Goal: Task Accomplishment & Management: Manage account settings

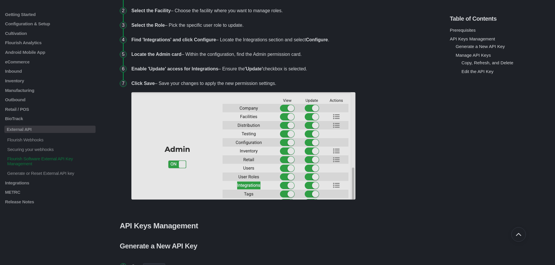
scroll to position [272, 0]
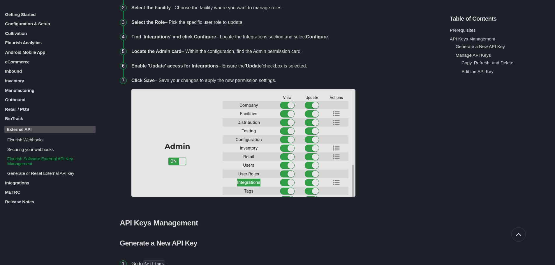
click at [21, 62] on p "eCommerce" at bounding box center [49, 61] width 91 height 5
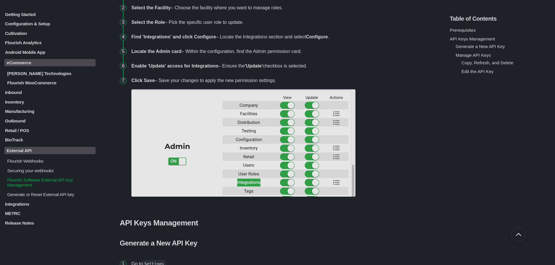
click at [34, 84] on p "Flourish WooCommerce" at bounding box center [51, 82] width 89 height 5
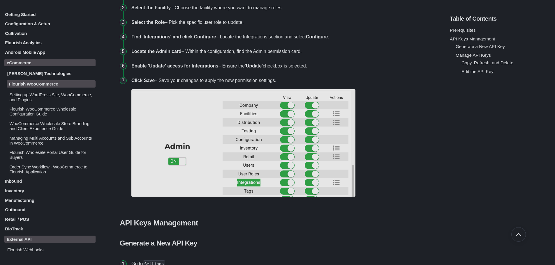
click at [38, 168] on p "Order Sync Workflow - WooCommerce to Flourish Application" at bounding box center [52, 169] width 87 height 10
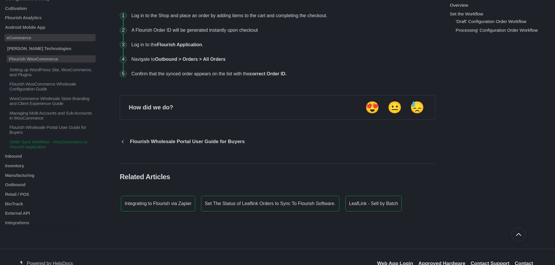
scroll to position [2293, 0]
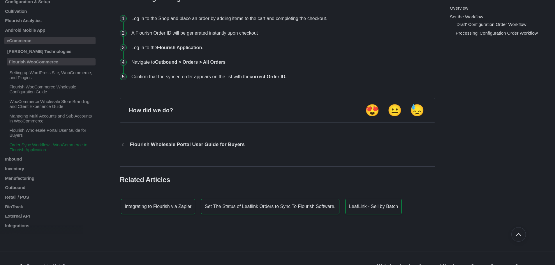
click at [123, 145] on icon "Go to previous article Flourish Wholesale Portal User Guide for Buyers" at bounding box center [123, 144] width 2 height 3
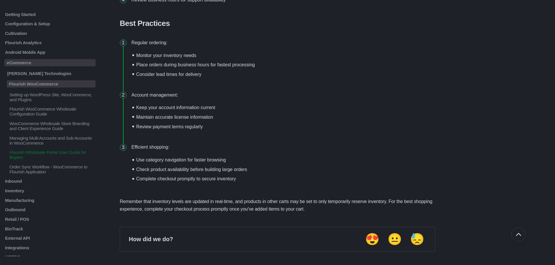
scroll to position [1196, 0]
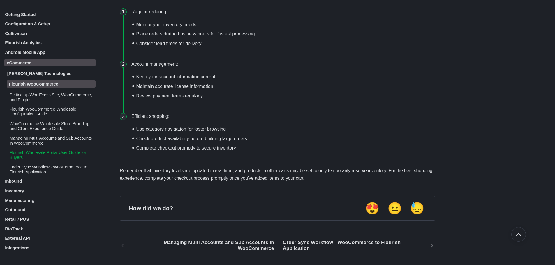
click at [34, 110] on p "Flourish WooCommerce Wholesale Configuration Guide" at bounding box center [52, 112] width 87 height 10
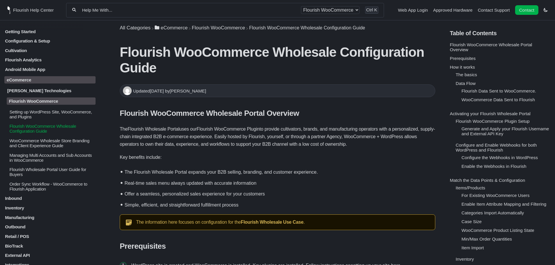
click at [39, 115] on p "Setting up WordPress Site, WooCommerce, and Plugins" at bounding box center [52, 114] width 87 height 10
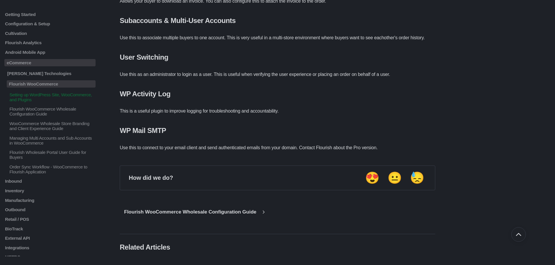
scroll to position [1557, 0]
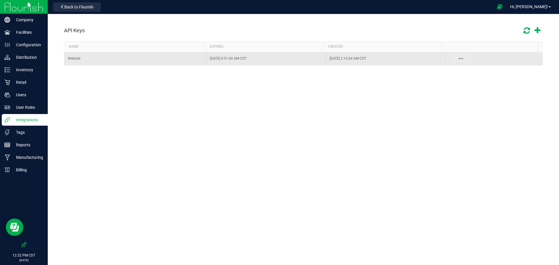
click at [463, 59] on button "Data table" at bounding box center [461, 59] width 23 height 8
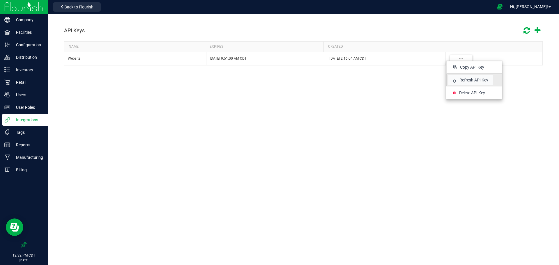
click at [479, 82] on span "Refresh API Key" at bounding box center [474, 80] width 29 height 6
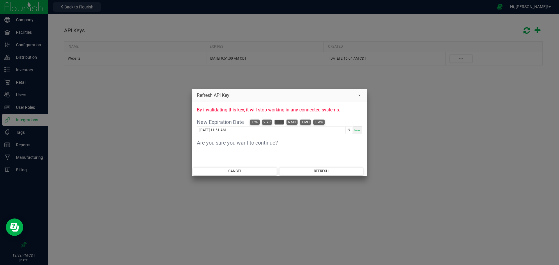
click at [278, 121] on span "1 yr" at bounding box center [279, 122] width 7 height 5
type input "[DATE] 1:32 AM"
click at [311, 169] on button "Refresh" at bounding box center [321, 171] width 84 height 8
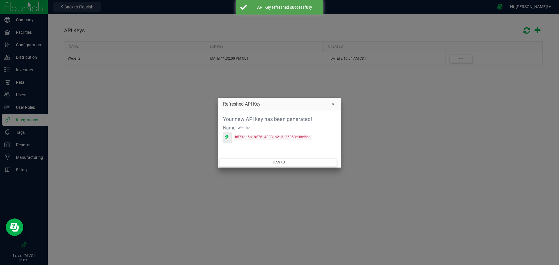
click at [229, 140] on span at bounding box center [227, 138] width 4 height 6
click at [303, 159] on button "Thanks!" at bounding box center [278, 163] width 118 height 8
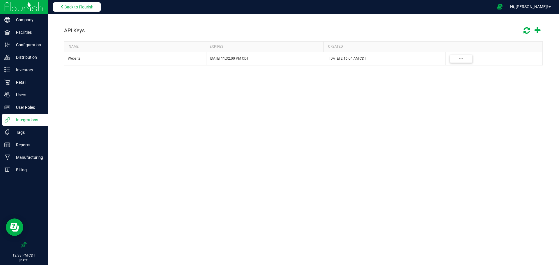
click at [85, 11] on button "Back to Flourish" at bounding box center [77, 6] width 48 height 9
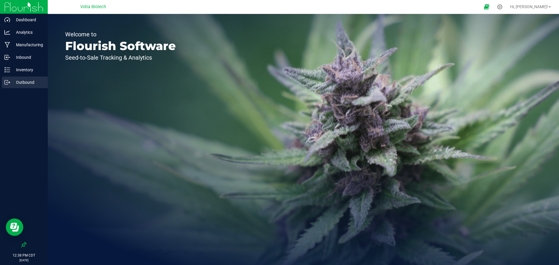
click at [24, 80] on p "Outbound" at bounding box center [27, 82] width 35 height 7
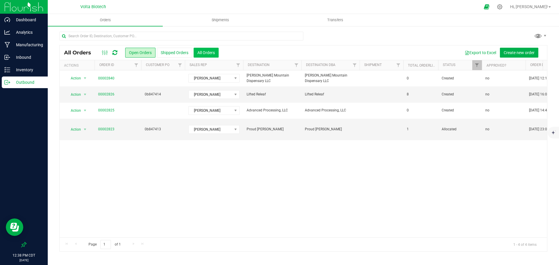
click at [200, 57] on button "All Orders" at bounding box center [206, 53] width 25 height 10
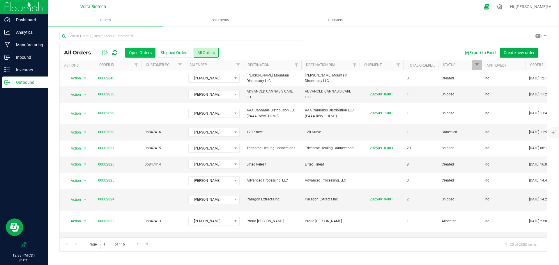
click at [135, 54] on button "Open Orders" at bounding box center [140, 53] width 30 height 10
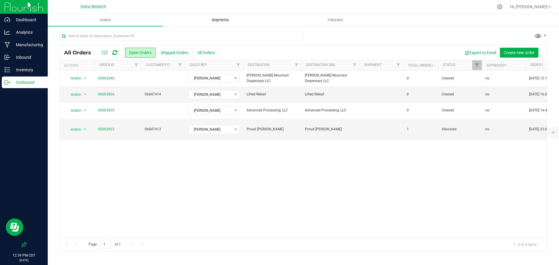
click at [218, 22] on span "Shipments" at bounding box center [220, 19] width 33 height 5
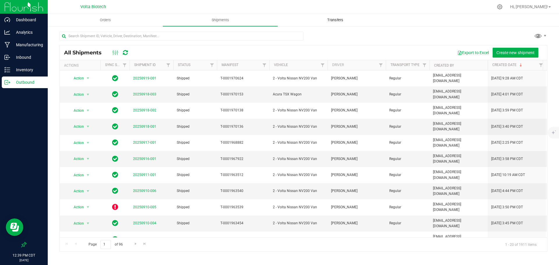
click at [335, 20] on span "Transfers" at bounding box center [336, 19] width 32 height 5
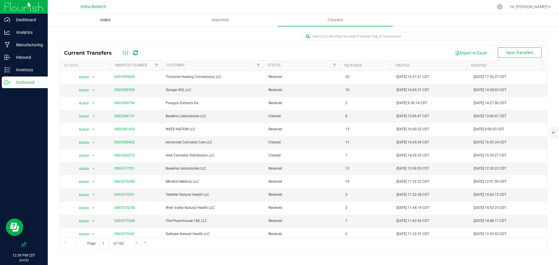
click at [109, 20] on span "Orders" at bounding box center [105, 19] width 27 height 5
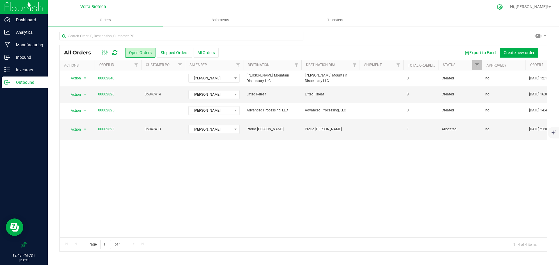
click at [504, 7] on div at bounding box center [500, 7] width 8 height 6
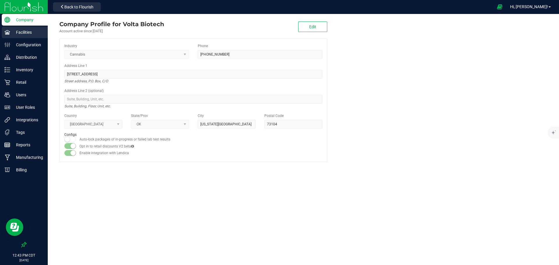
click at [33, 35] on p "Facilities" at bounding box center [27, 32] width 35 height 7
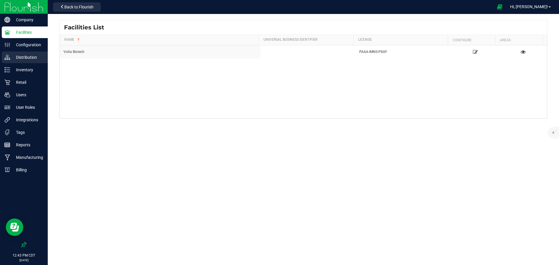
click at [22, 56] on p "Distribution" at bounding box center [27, 57] width 35 height 7
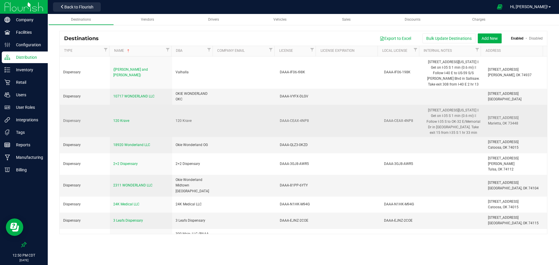
drag, startPoint x: 228, startPoint y: 128, endPoint x: 209, endPoint y: 128, distance: 19.5
click at [228, 128] on td at bounding box center [245, 121] width 63 height 32
click at [124, 120] on span "120 Krave" at bounding box center [121, 121] width 16 height 4
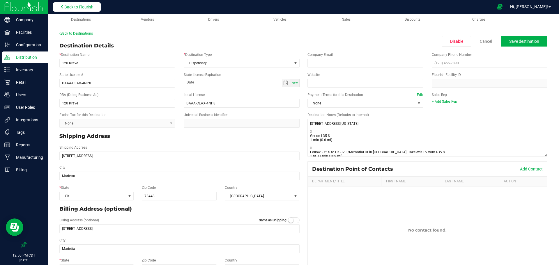
click at [87, 3] on button "Back to Flourish" at bounding box center [77, 6] width 48 height 9
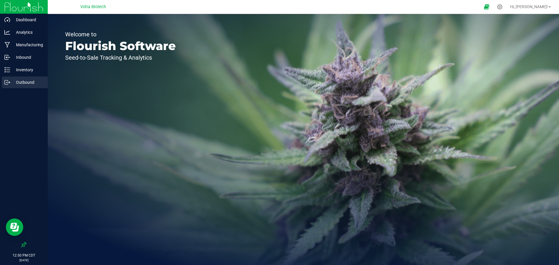
click at [33, 81] on p "Outbound" at bounding box center [27, 82] width 35 height 7
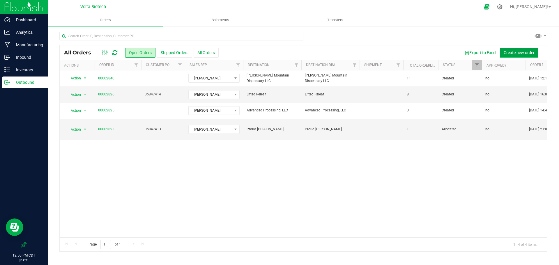
click at [514, 51] on span "Create new order" at bounding box center [519, 52] width 31 height 5
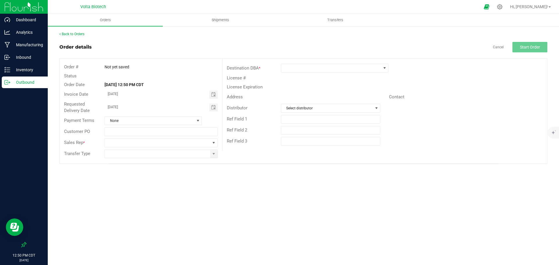
click at [80, 31] on div "Back to Orders" at bounding box center [303, 33] width 488 height 5
click at [77, 33] on link "Back to Orders" at bounding box center [71, 34] width 25 height 4
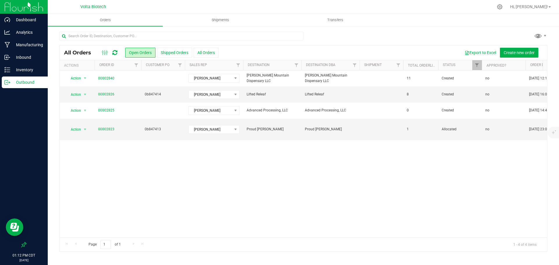
click at [24, 84] on p "Outbound" at bounding box center [27, 82] width 35 height 7
click at [29, 59] on p "Inbound" at bounding box center [27, 57] width 35 height 7
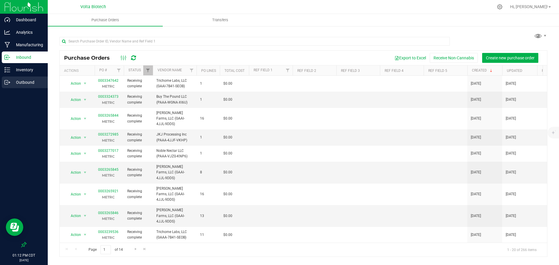
click at [25, 83] on p "Outbound" at bounding box center [27, 82] width 35 height 7
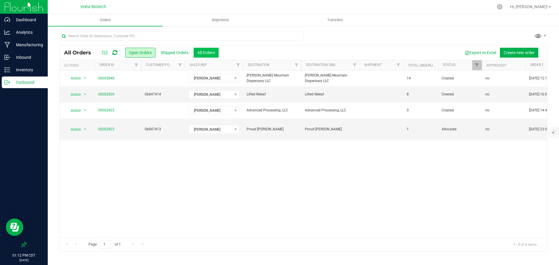
click at [209, 50] on button "All Orders" at bounding box center [206, 53] width 25 height 10
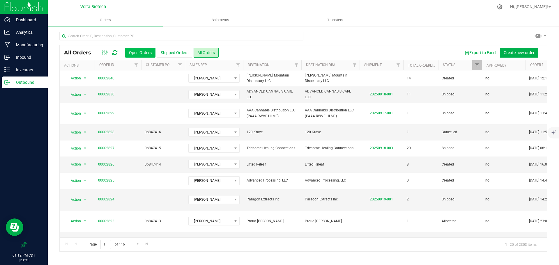
click at [140, 51] on button "Open Orders" at bounding box center [140, 53] width 30 height 10
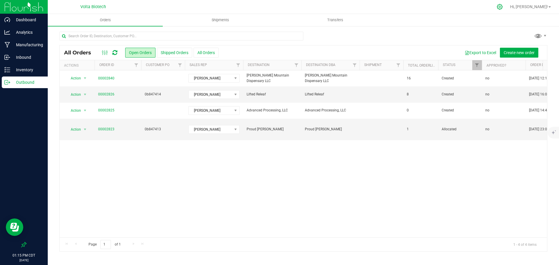
click at [503, 7] on icon at bounding box center [500, 7] width 6 height 6
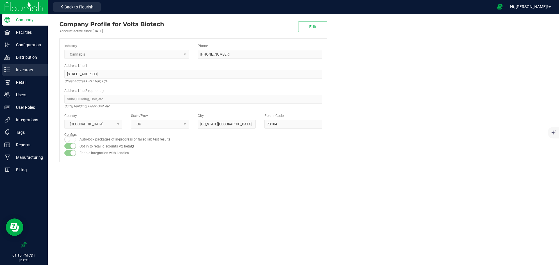
click at [32, 73] on p "Inventory" at bounding box center [27, 69] width 35 height 7
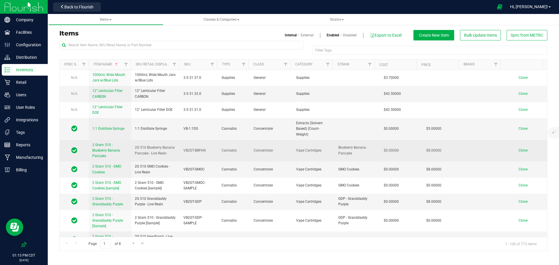
click at [104, 150] on span "2 Gram 510 - Blueberry Banana Pancake" at bounding box center [106, 150] width 28 height 15
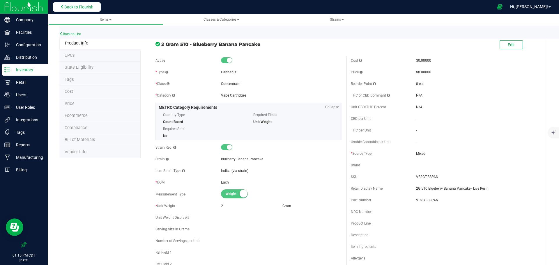
click at [81, 8] on span "Back to Flourish" at bounding box center [78, 7] width 29 height 5
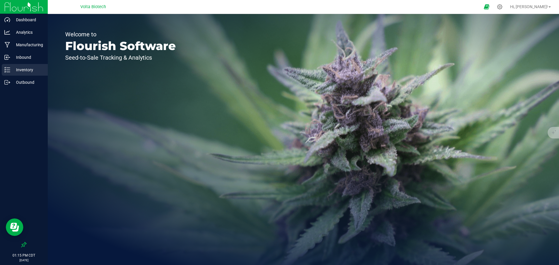
click at [32, 69] on p "Inventory" at bounding box center [27, 69] width 35 height 7
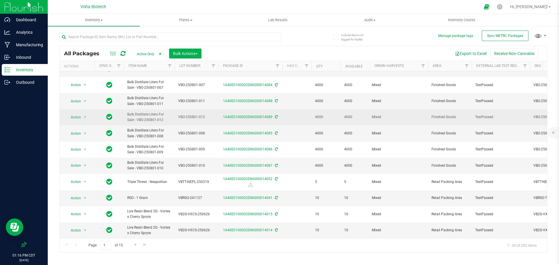
scroll to position [160, 0]
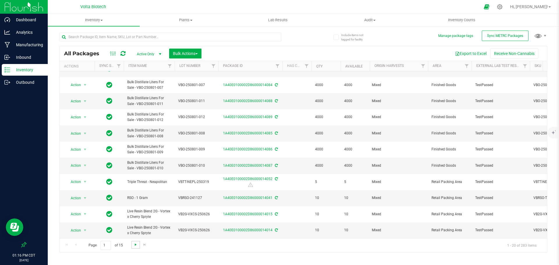
click at [135, 245] on span "Go to the next page" at bounding box center [135, 245] width 5 height 5
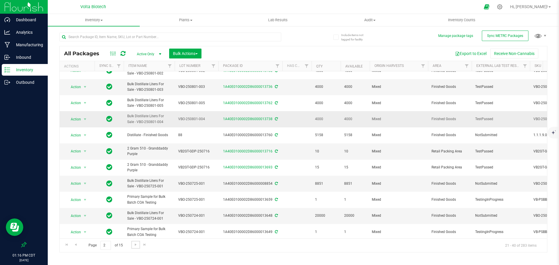
scroll to position [78, 0]
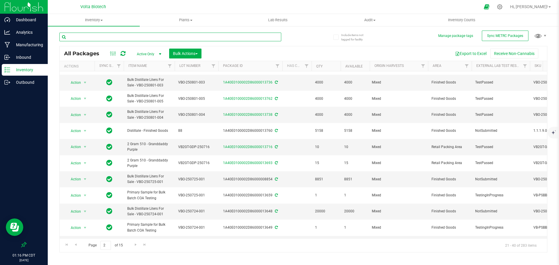
click at [135, 36] on input "text" at bounding box center [170, 37] width 222 height 9
paste input "VB2GT-BBPAN"
type input "VB2GT-BBPAN"
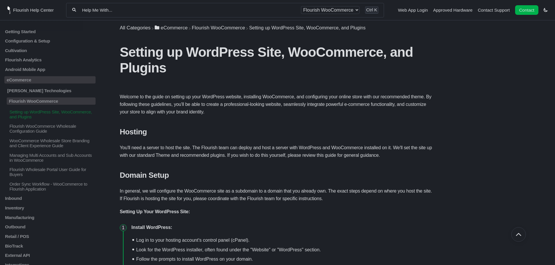
scroll to position [1557, 0]
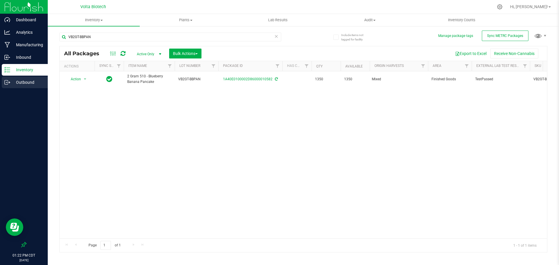
click at [33, 77] on div "Outbound" at bounding box center [25, 83] width 46 height 12
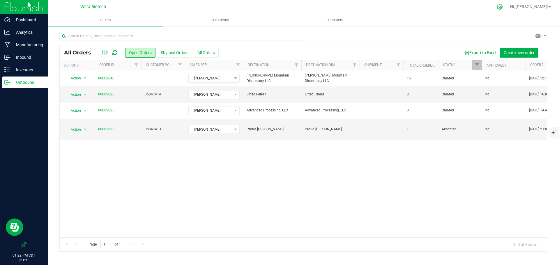
click at [503, 8] on icon at bounding box center [500, 7] width 6 height 6
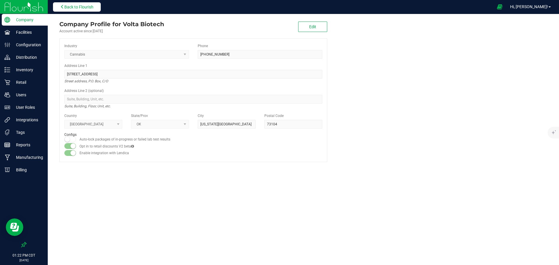
click at [82, 11] on button "Back to Flourish" at bounding box center [77, 6] width 48 height 9
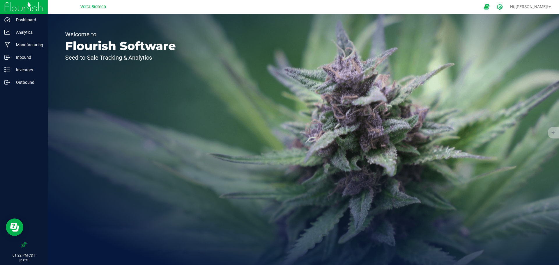
click at [503, 7] on icon at bounding box center [500, 7] width 6 height 6
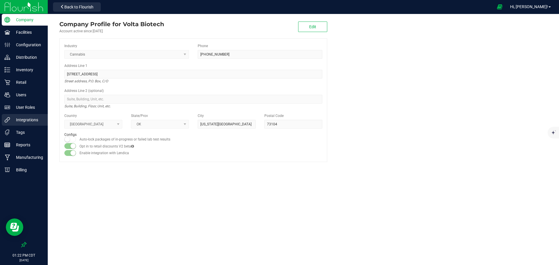
click at [32, 119] on p "Integrations" at bounding box center [27, 120] width 35 height 7
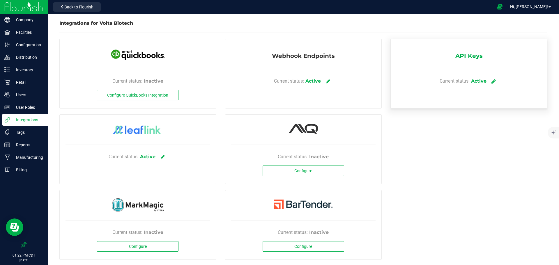
click at [492, 82] on icon at bounding box center [494, 81] width 4 height 5
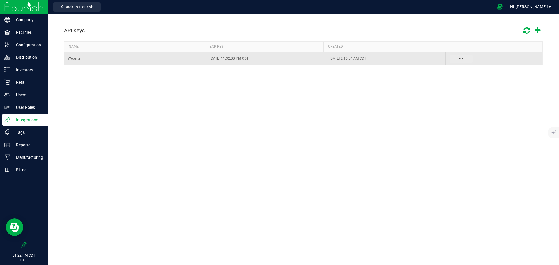
click at [455, 58] on button "Data table" at bounding box center [461, 59] width 23 height 8
click at [122, 60] on div "Website" at bounding box center [135, 59] width 135 height 6
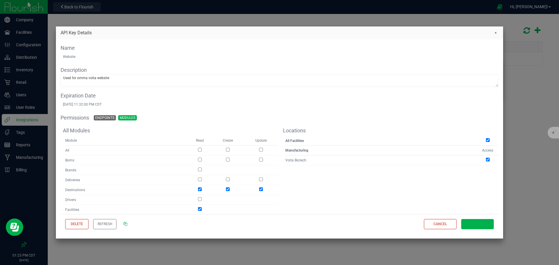
click at [79, 60] on fieldset "Name Website Description Used for omma volta website Expiration Date [DATE] 11:…" at bounding box center [280, 76] width 438 height 65
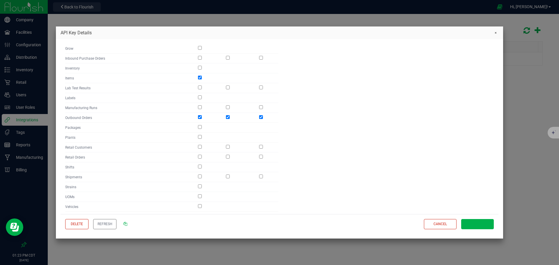
scroll to position [191, 0]
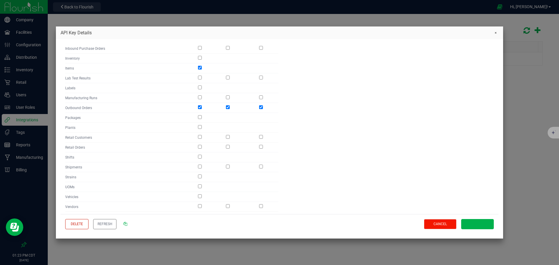
click at [436, 222] on button "Cancel" at bounding box center [440, 224] width 33 height 10
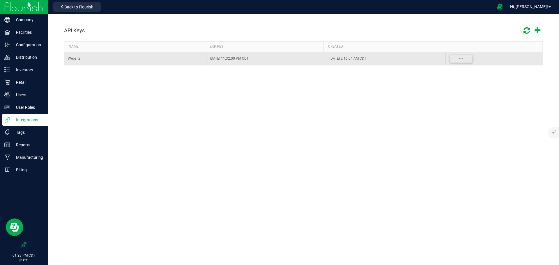
click at [133, 57] on div "Website" at bounding box center [135, 59] width 135 height 6
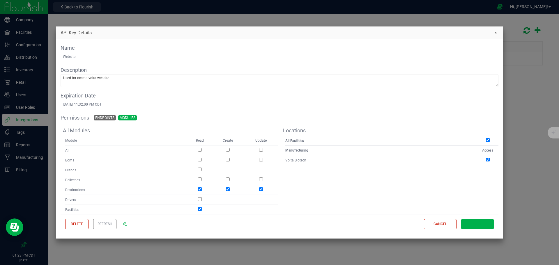
click at [104, 54] on div "Name Website" at bounding box center [280, 52] width 438 height 17
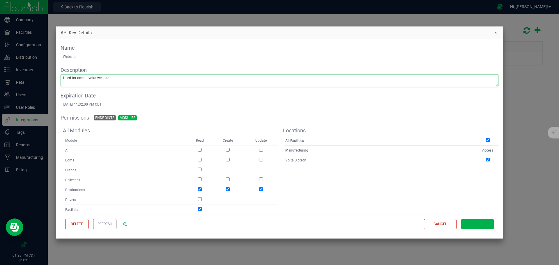
click at [182, 82] on textarea "Used for omma volta website" at bounding box center [280, 81] width 438 height 12
type textarea "Used for omma volta website - b2b (outbound orders)"
click at [472, 222] on button "Save" at bounding box center [477, 224] width 33 height 10
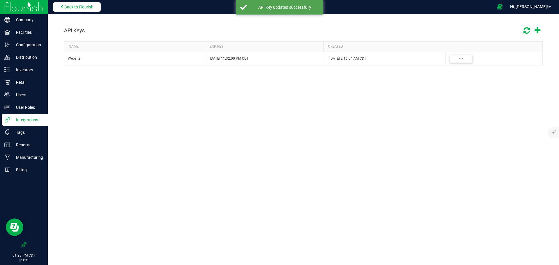
click at [67, 6] on span "Back to Flourish" at bounding box center [78, 7] width 29 height 5
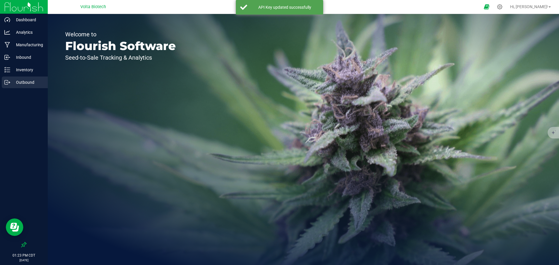
click at [17, 82] on p "Outbound" at bounding box center [27, 82] width 35 height 7
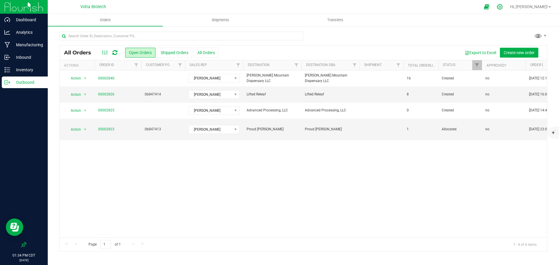
click at [503, 7] on icon at bounding box center [500, 7] width 6 height 6
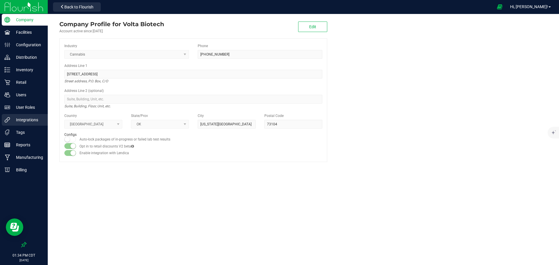
click at [32, 119] on p "Integrations" at bounding box center [27, 120] width 35 height 7
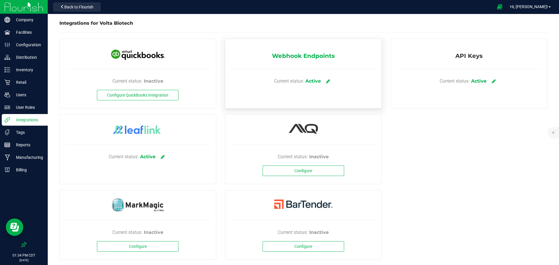
click at [321, 79] on div "Current status: Active" at bounding box center [303, 81] width 145 height 17
click at [327, 81] on icon at bounding box center [328, 81] width 4 height 5
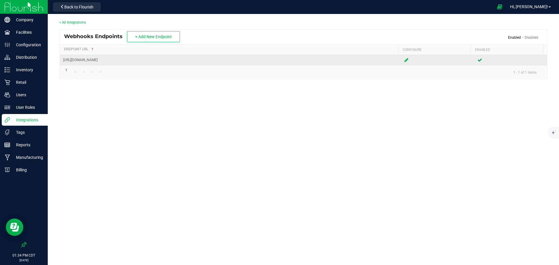
click at [405, 61] on icon at bounding box center [407, 59] width 4 height 3
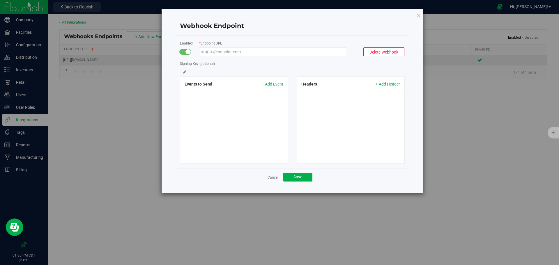
type input "[URL][DOMAIN_NAME]"
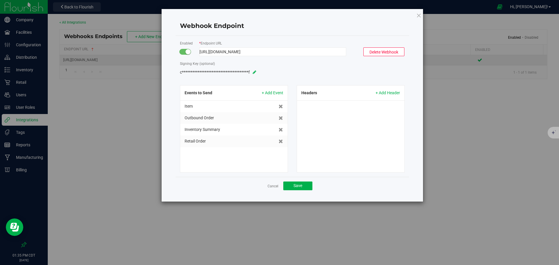
click at [254, 73] on icon at bounding box center [254, 72] width 3 height 4
click at [244, 72] on input "Signing Key (optional)" at bounding box center [234, 72] width 108 height 9
paste input "d5e7568d7fe0531d0187938974b782211560911b"
type input "d5e7568d7fe0531d0187938974b782211560911b"
click at [335, 73] on div "Signing Key (optional) d5e7568d7fe0531d0187938974b782211560911b" at bounding box center [293, 69] width 234 height 16
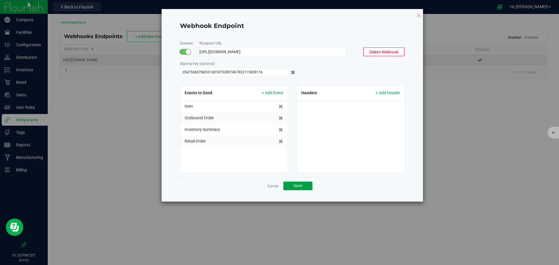
click at [296, 184] on span "Save" at bounding box center [298, 186] width 9 height 5
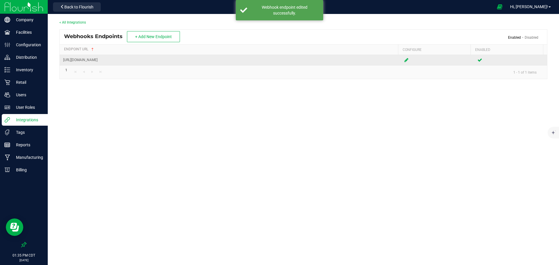
click at [183, 60] on td "[URL][DOMAIN_NAME]" at bounding box center [230, 60] width 341 height 10
copy td "[URL][DOMAIN_NAME]"
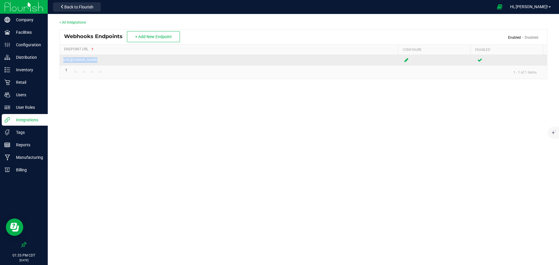
click at [405, 60] on icon at bounding box center [407, 59] width 4 height 3
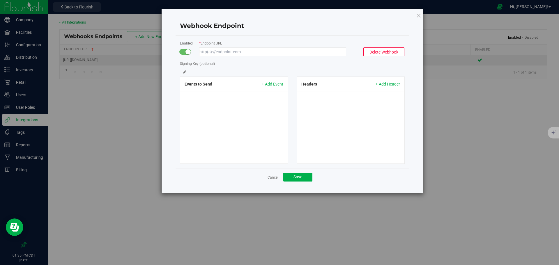
type input "[URL][DOMAIN_NAME]"
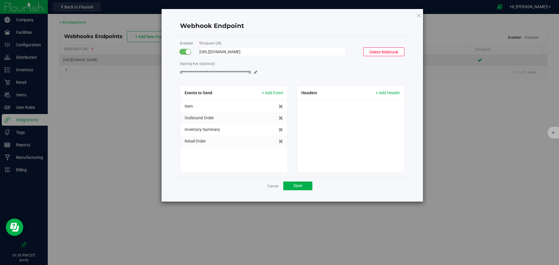
click at [263, 46] on div "* Endpoint URL [URL][DOMAIN_NAME]" at bounding box center [273, 48] width 156 height 16
click at [280, 51] on input "[URL][DOMAIN_NAME]" at bounding box center [272, 51] width 147 height 9
drag, startPoint x: 320, startPoint y: 51, endPoint x: 174, endPoint y: 52, distance: 146.5
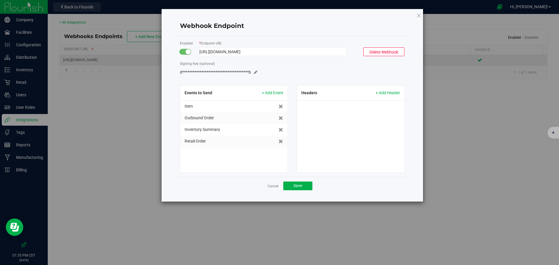
click at [174, 52] on div "**********" at bounding box center [293, 105] width 262 height 193
click at [314, 58] on form "**********" at bounding box center [292, 106] width 225 height 133
click at [302, 187] on button "Save" at bounding box center [297, 186] width 29 height 9
